Goal: Task Accomplishment & Management: Manage account settings

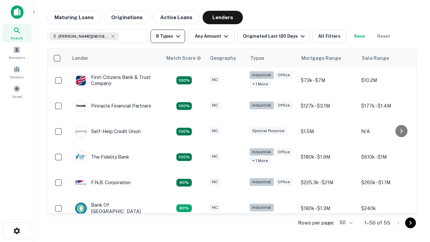
click at [168, 36] on button "8 Types" at bounding box center [168, 36] width 35 height 13
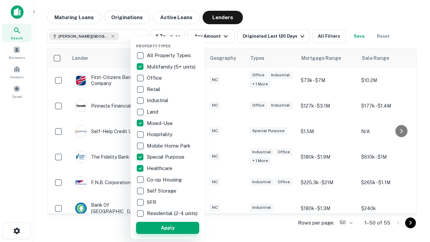
click at [168, 228] on button "Apply" at bounding box center [167, 228] width 63 height 12
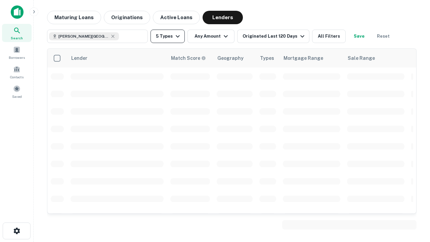
click at [168, 36] on button "5 Types" at bounding box center [168, 36] width 34 height 13
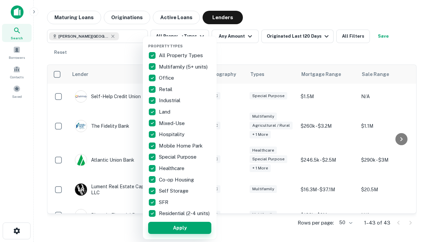
click at [180, 228] on button "Apply" at bounding box center [179, 228] width 63 height 12
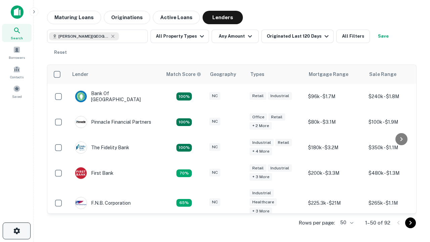
click at [16, 231] on icon "button" at bounding box center [17, 231] width 8 height 8
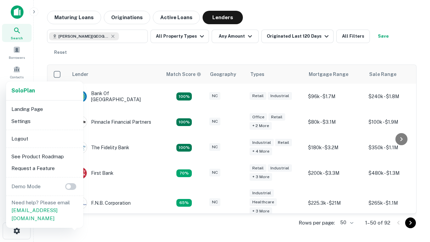
click at [44, 139] on li "Logout" at bounding box center [45, 139] width 72 height 12
